Goal: Task Accomplishment & Management: Complete application form

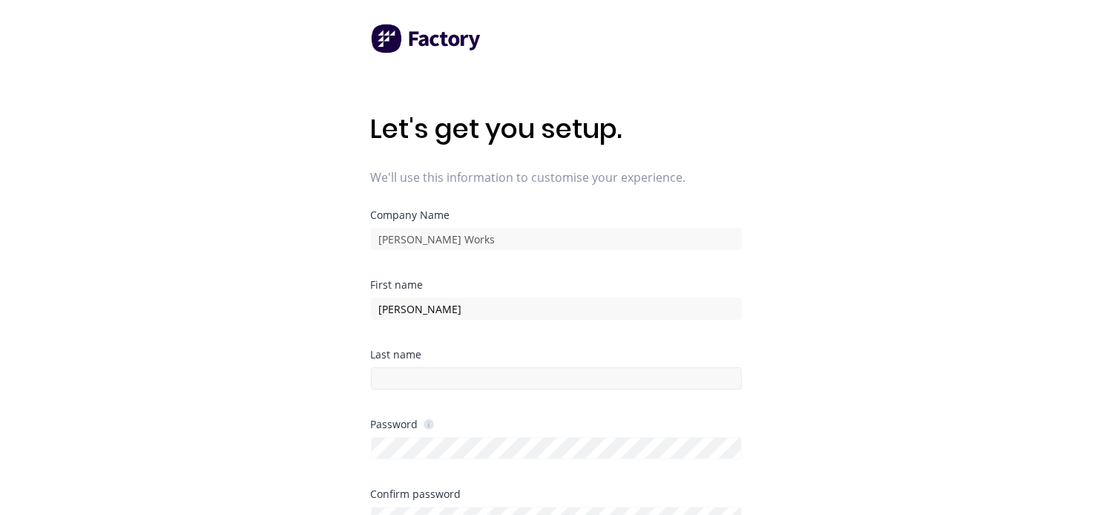
type input "[PERSON_NAME]"
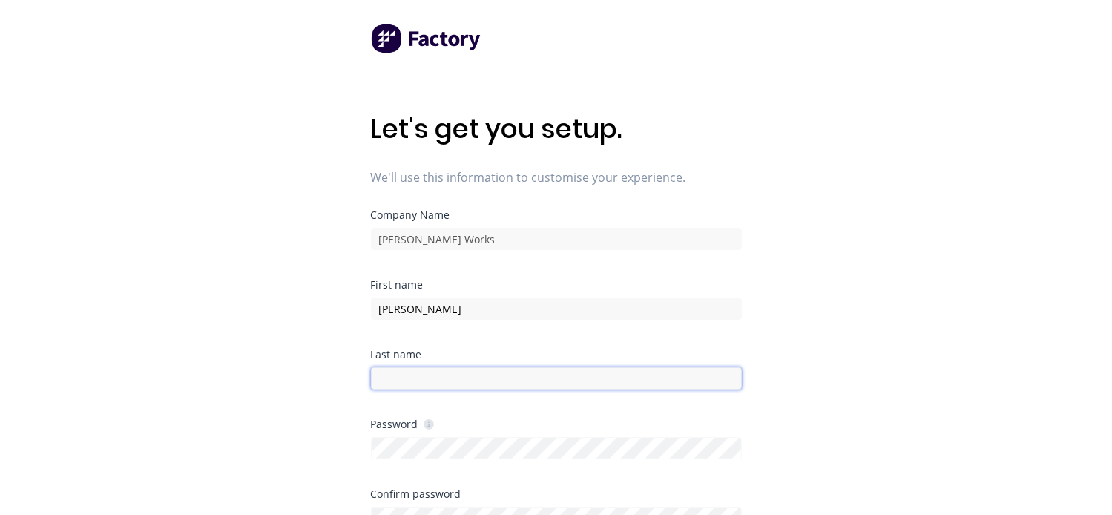
click at [386, 386] on input at bounding box center [556, 378] width 371 height 22
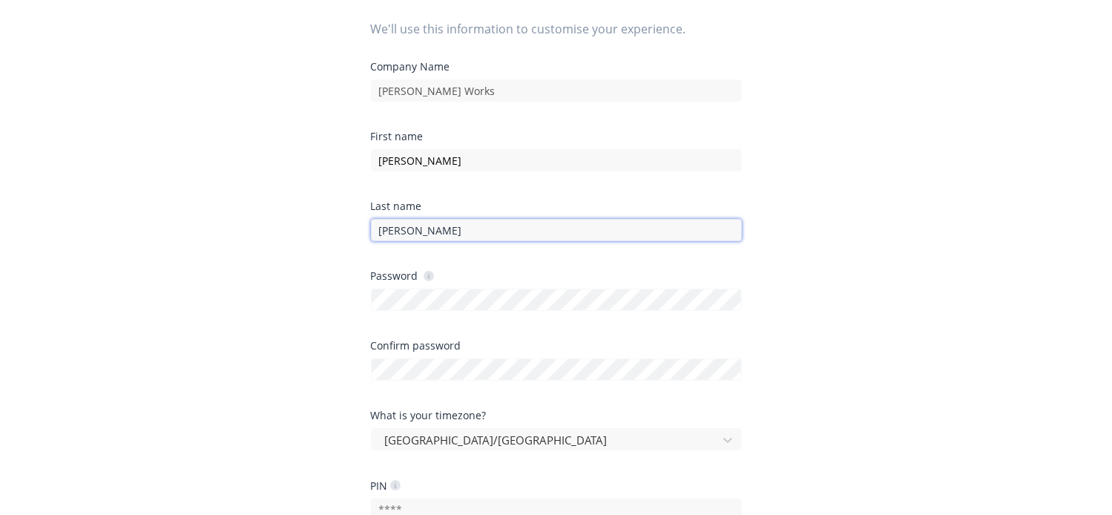
scroll to position [148, 0]
type input "[PERSON_NAME]"
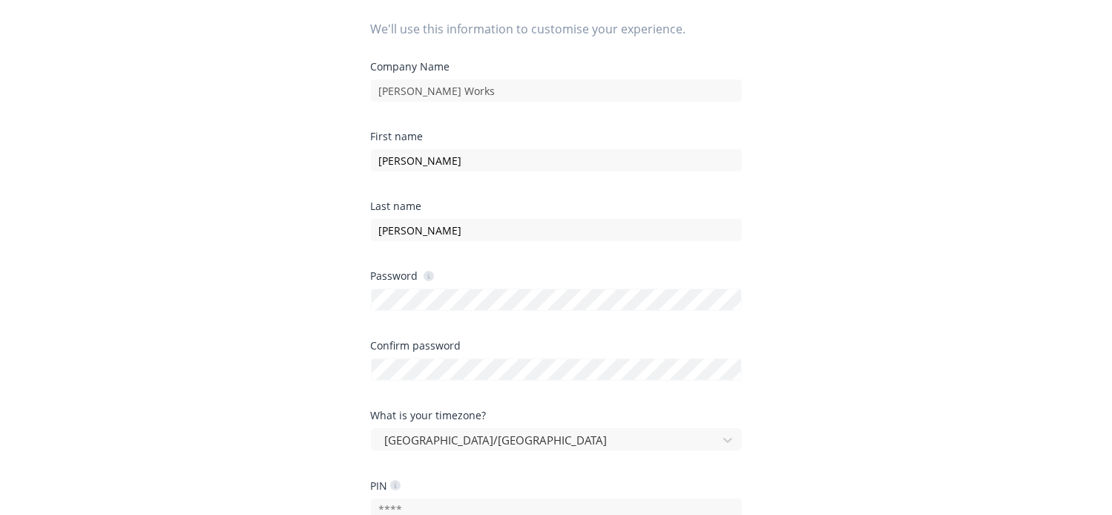
click at [432, 312] on div "Password" at bounding box center [556, 306] width 371 height 70
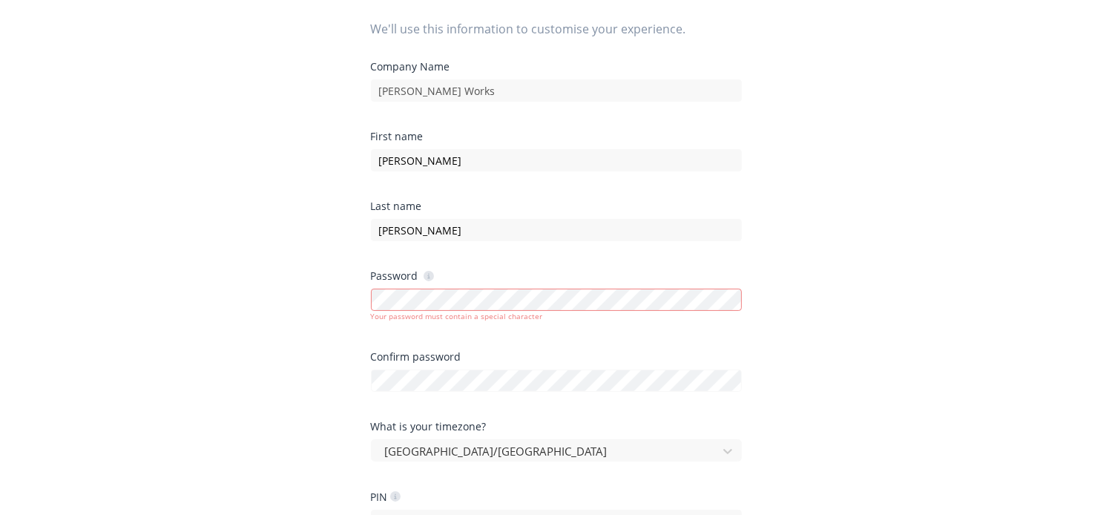
click at [816, 361] on div "Let's get you setup. We'll use this information to customise your experience. C…" at bounding box center [556, 139] width 1112 height 574
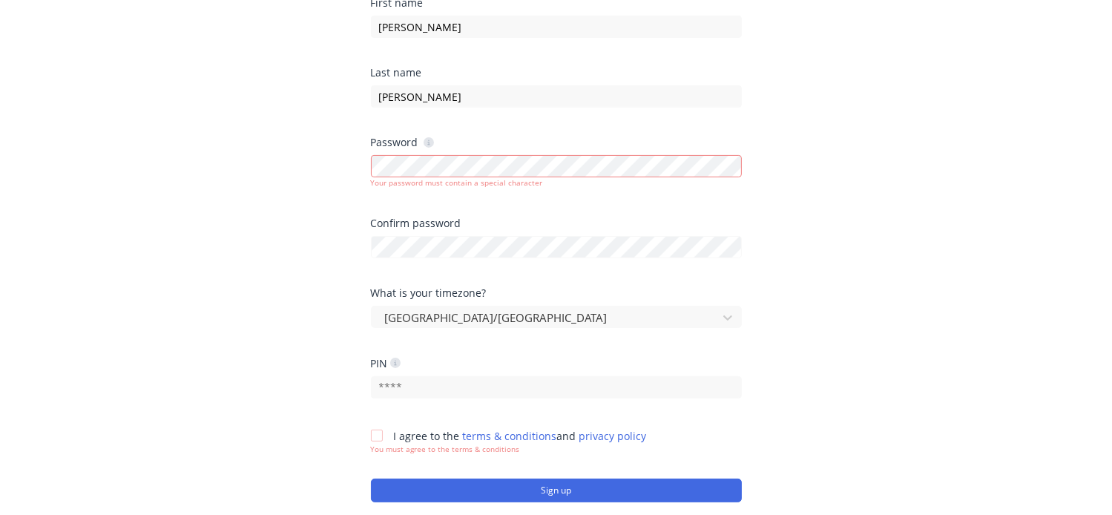
scroll to position [297, 0]
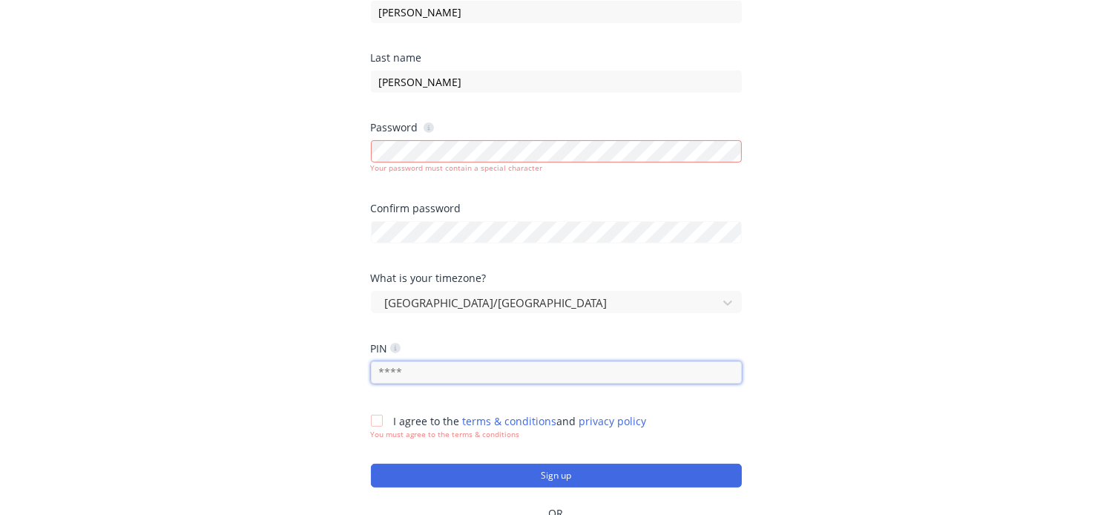
click at [410, 371] on input "text" at bounding box center [556, 372] width 371 height 22
type input "1204"
click at [380, 422] on div at bounding box center [377, 421] width 30 height 30
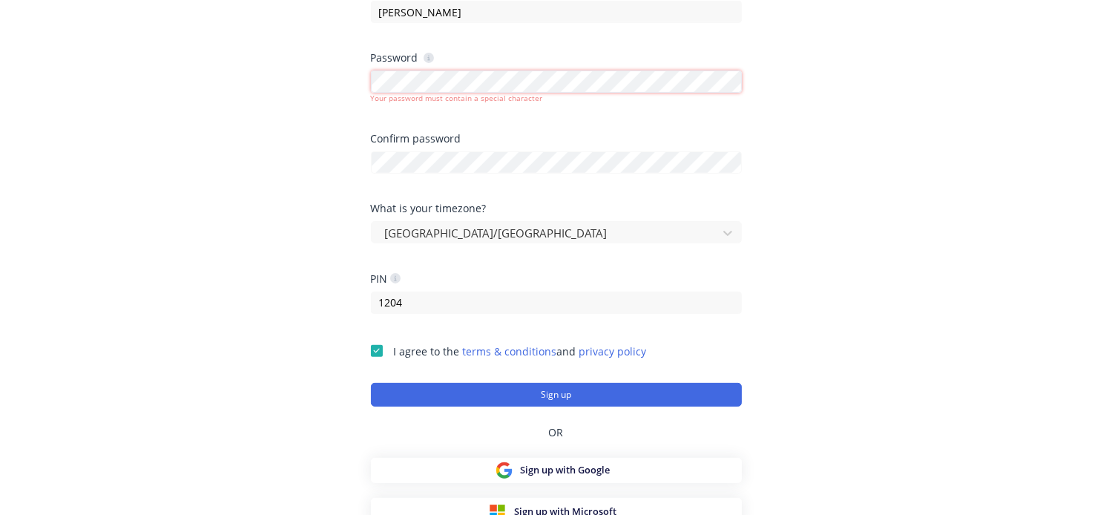
scroll to position [376, 0]
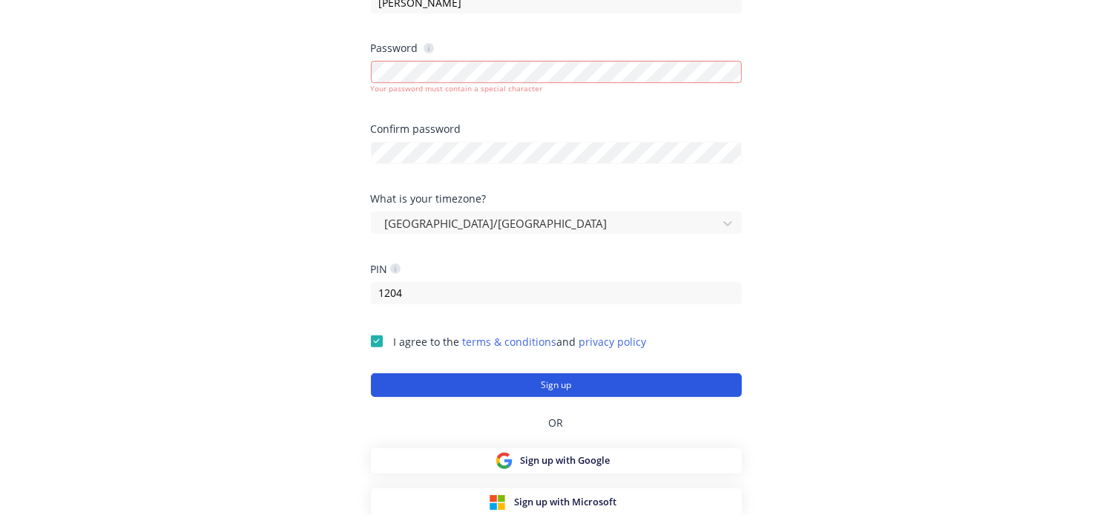
click at [528, 385] on button "Sign up" at bounding box center [556, 385] width 371 height 24
click at [589, 381] on button "Sign up" at bounding box center [556, 385] width 371 height 24
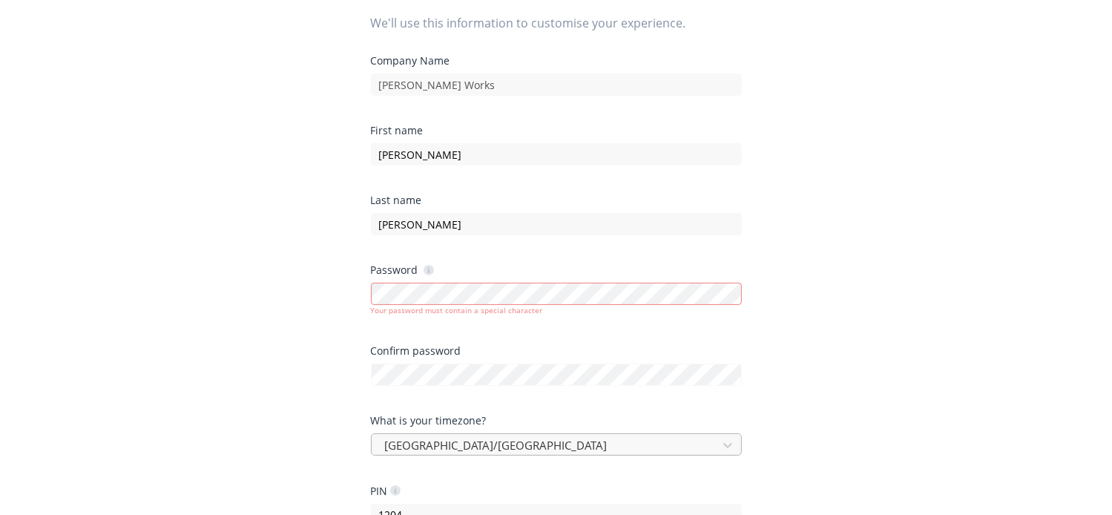
scroll to position [154, 0]
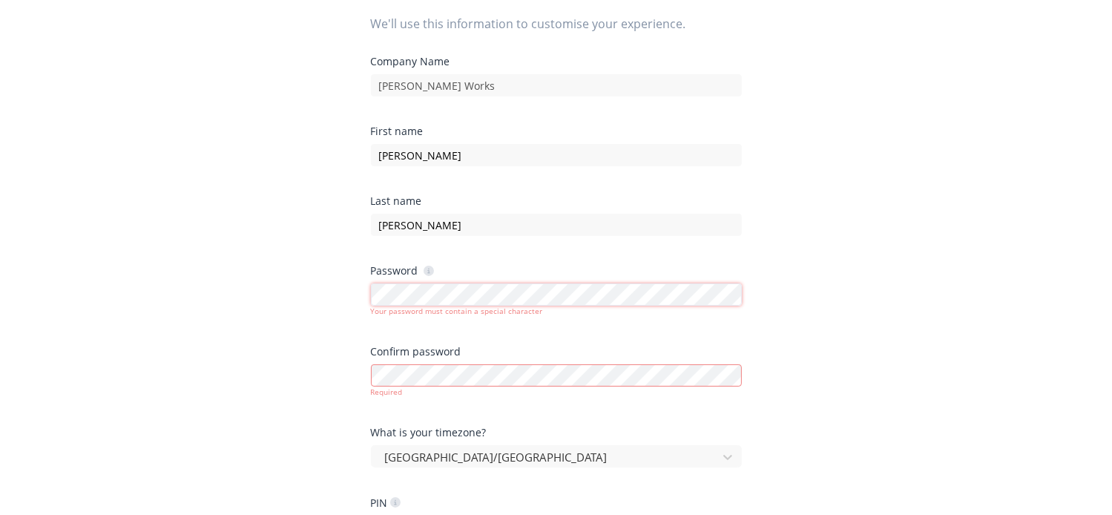
click at [358, 296] on div "Let's get you setup. We'll use this information to customise your experience. C…" at bounding box center [556, 133] width 1112 height 574
click at [368, 301] on div "Let's get you setup. We'll use this information to customise your experience. C…" at bounding box center [556, 133] width 1112 height 574
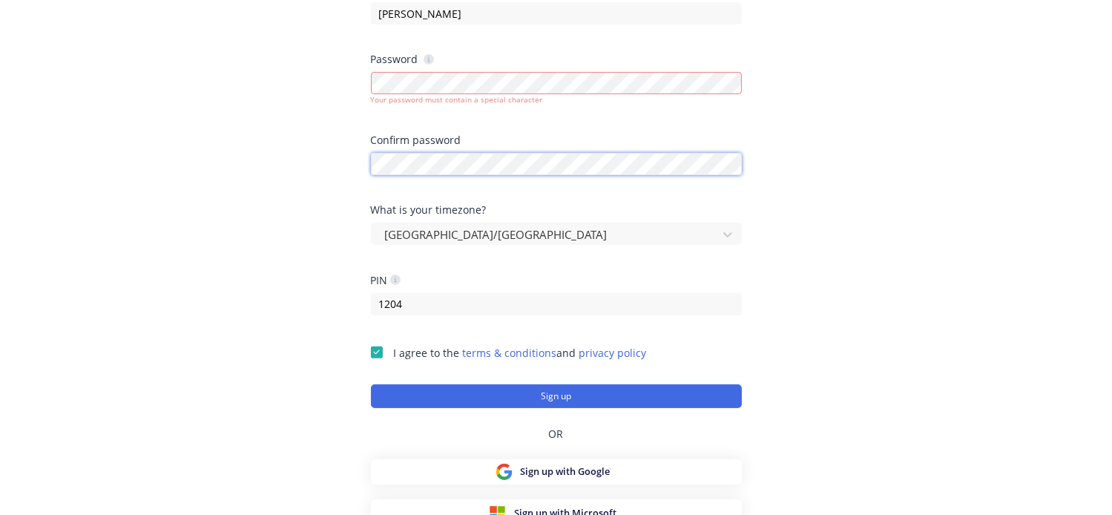
scroll to position [376, 0]
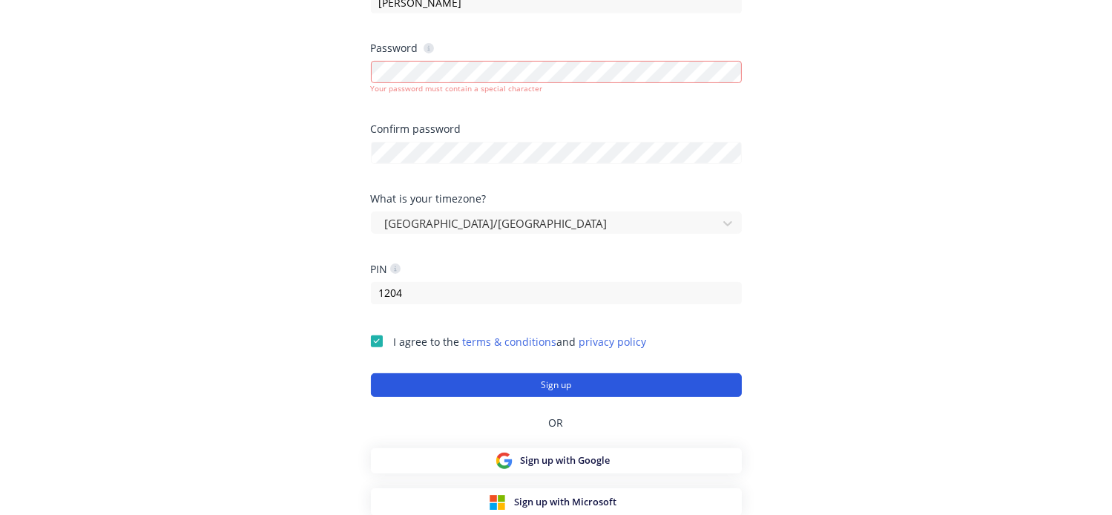
click at [499, 381] on button "Sign up" at bounding box center [556, 385] width 371 height 24
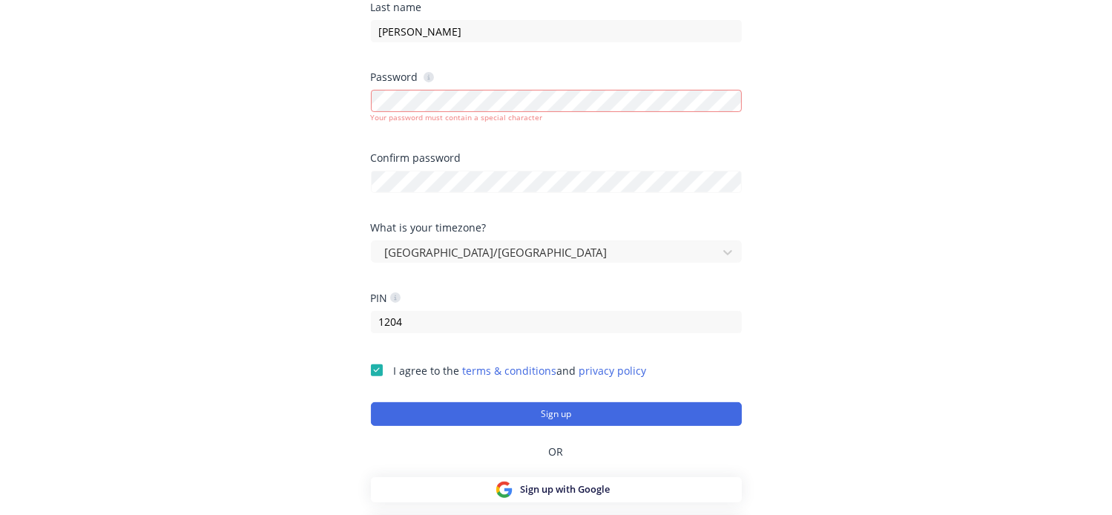
scroll to position [302, 0]
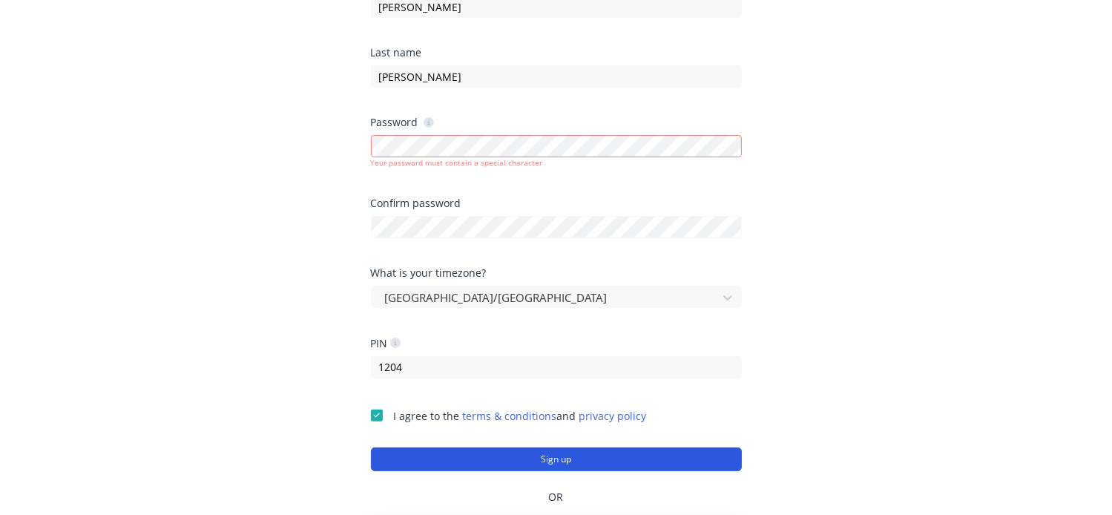
click at [632, 461] on button "Sign up" at bounding box center [556, 459] width 371 height 24
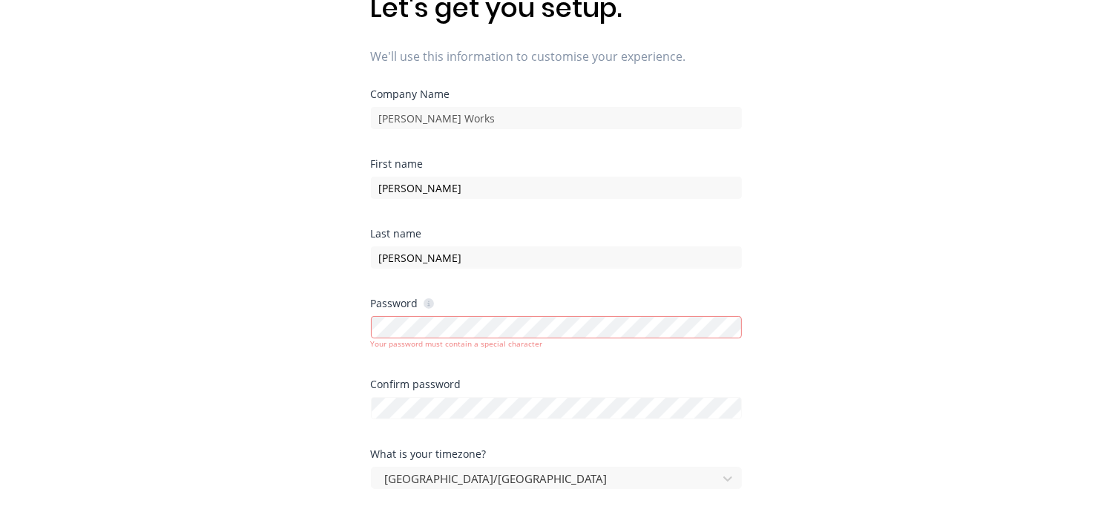
scroll to position [376, 0]
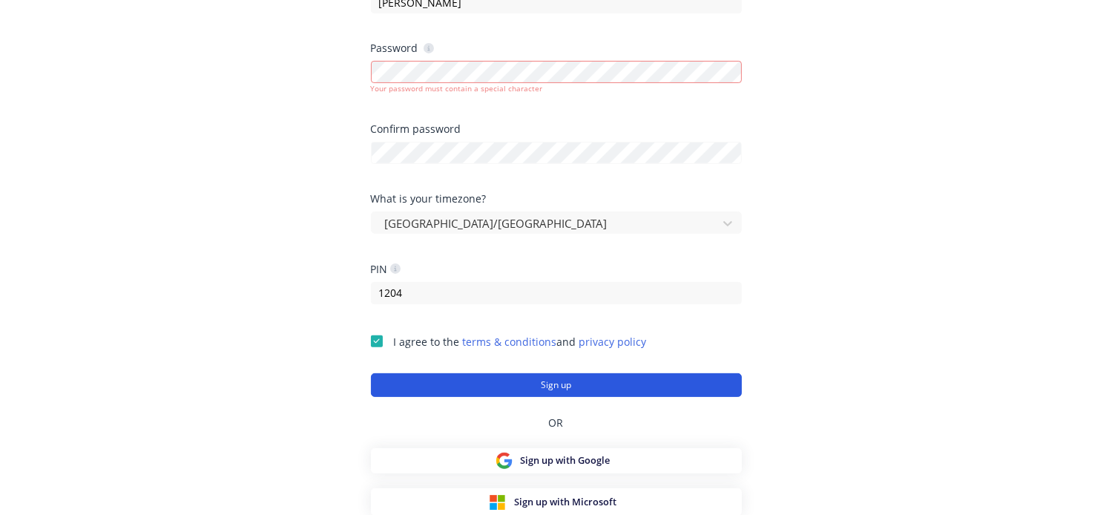
click at [563, 387] on button "Sign up" at bounding box center [556, 385] width 371 height 24
click at [571, 384] on button "Sign up" at bounding box center [556, 385] width 371 height 24
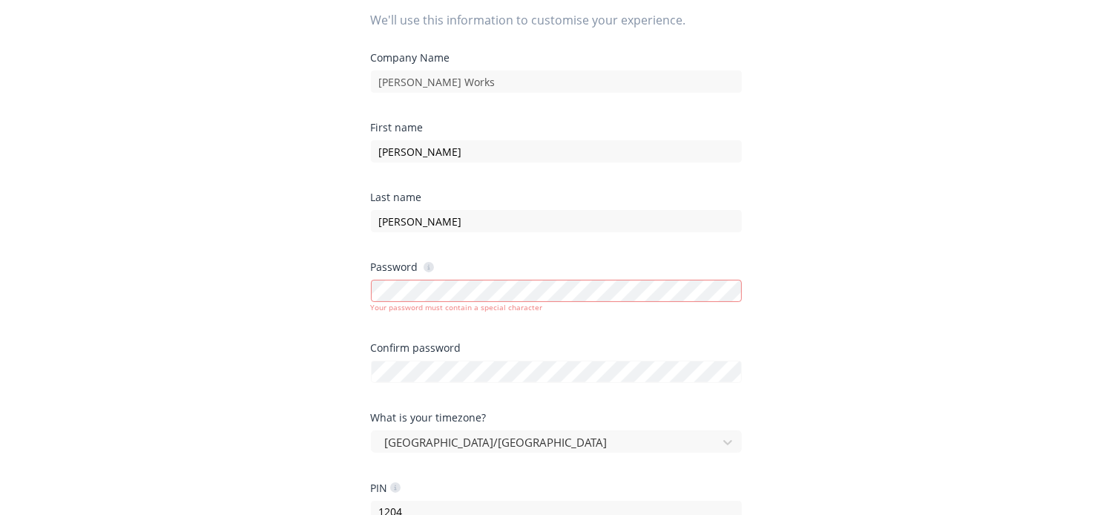
scroll to position [154, 0]
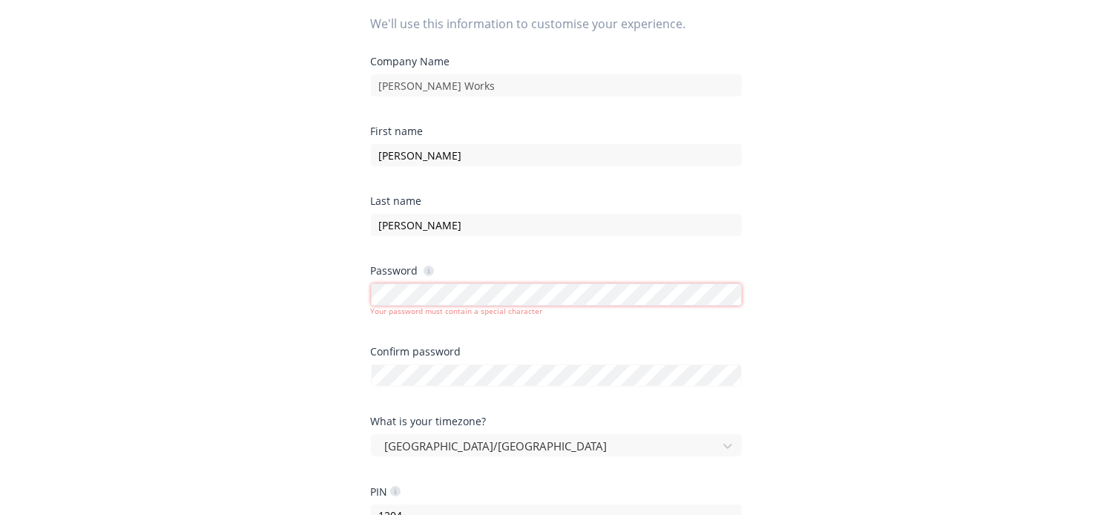
click at [362, 298] on div "Let's get you setup. We'll use this information to customise your experience. C…" at bounding box center [556, 133] width 1112 height 574
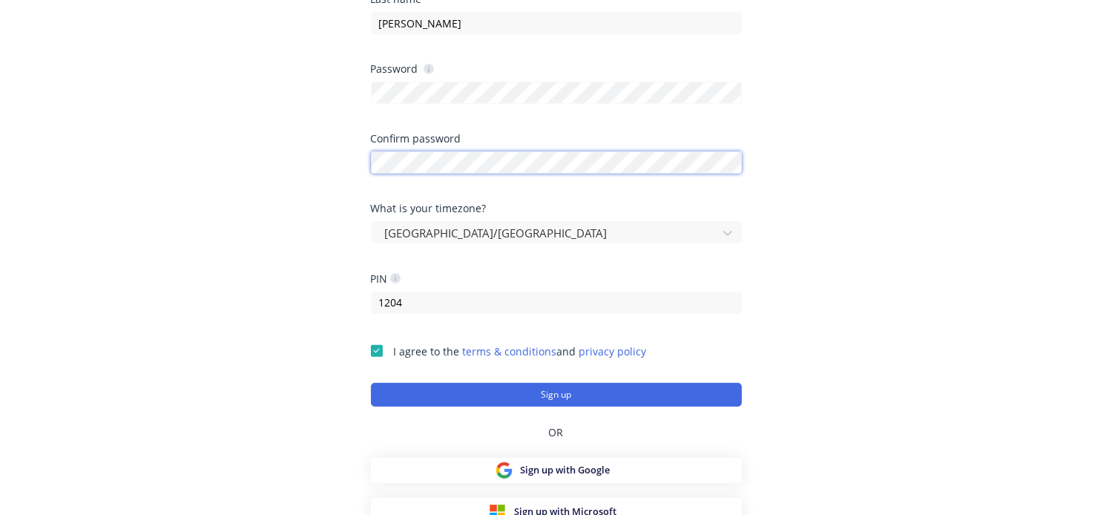
scroll to position [365, 0]
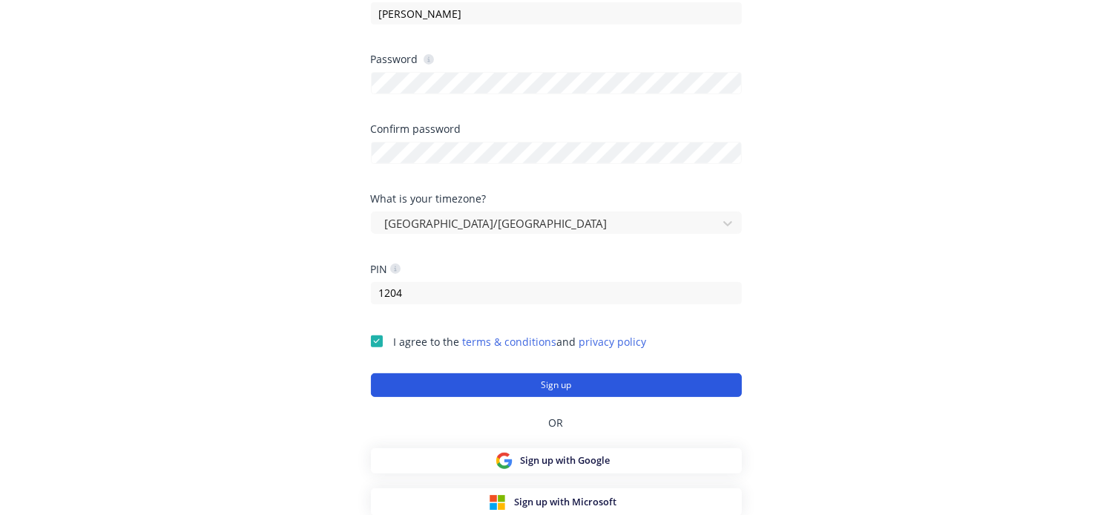
click at [477, 381] on button "Sign up" at bounding box center [556, 385] width 371 height 24
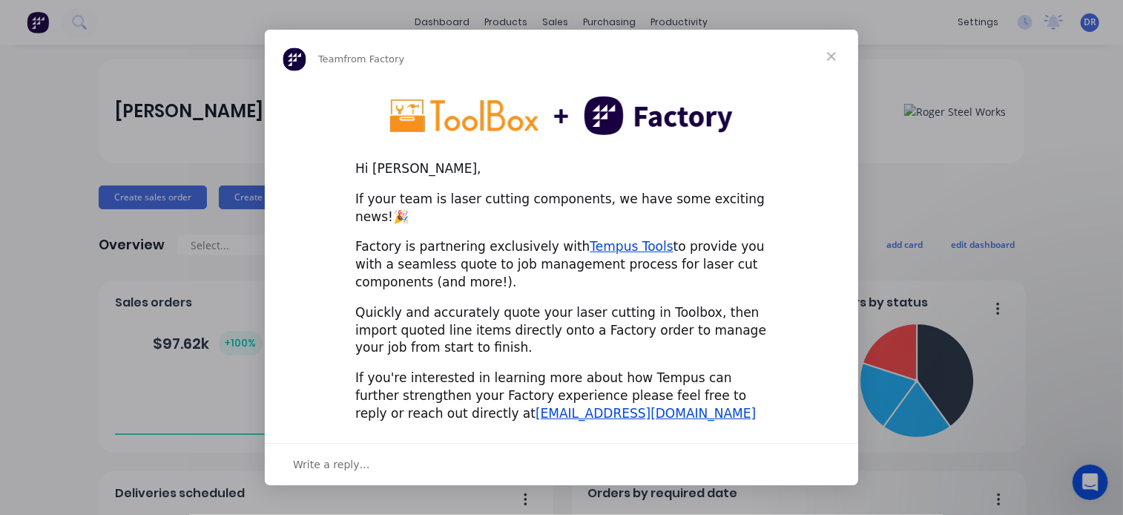
click at [830, 63] on span "Close" at bounding box center [831, 56] width 53 height 53
